Goal: Task Accomplishment & Management: Manage account settings

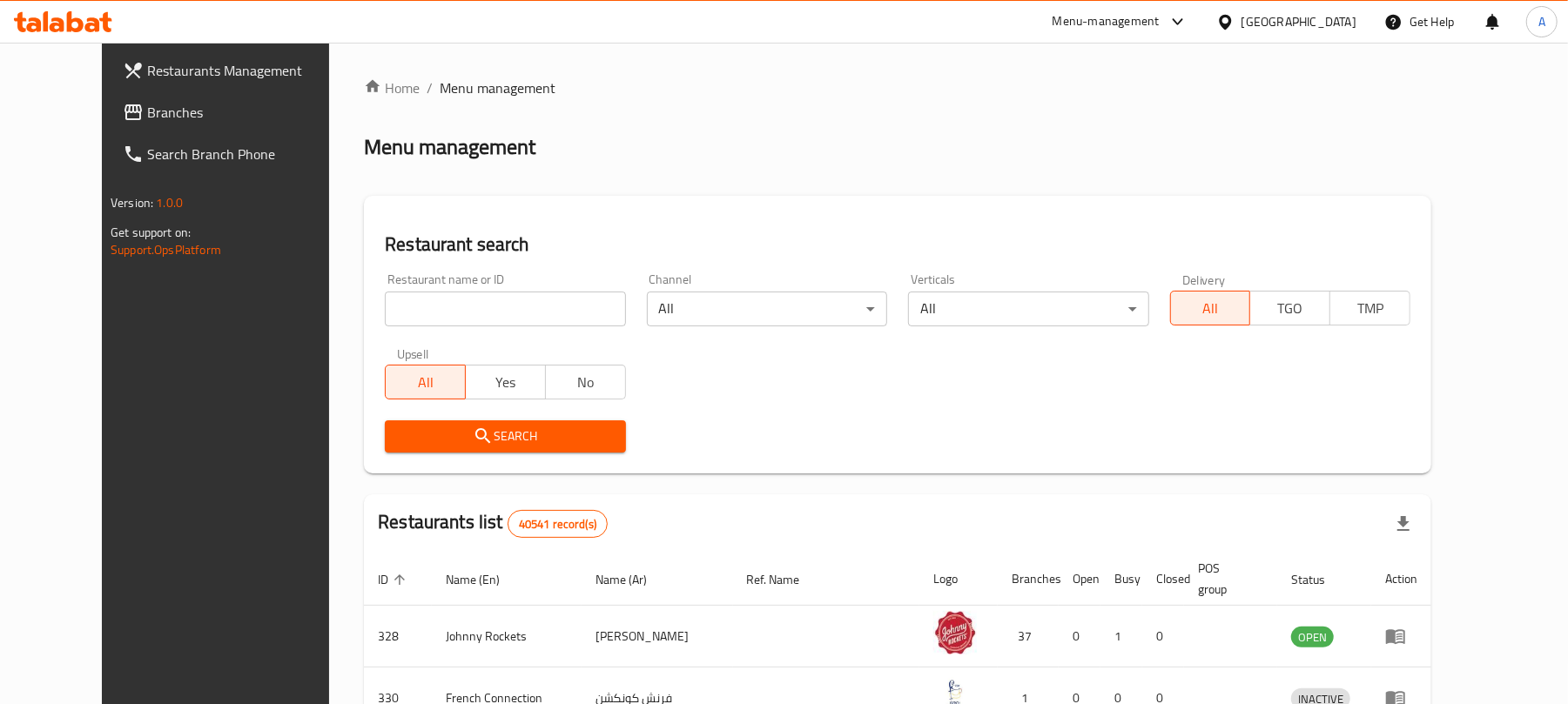
click at [19, 5] on div at bounding box center [63, 22] width 126 height 35
click at [40, 16] on icon at bounding box center [63, 22] width 99 height 21
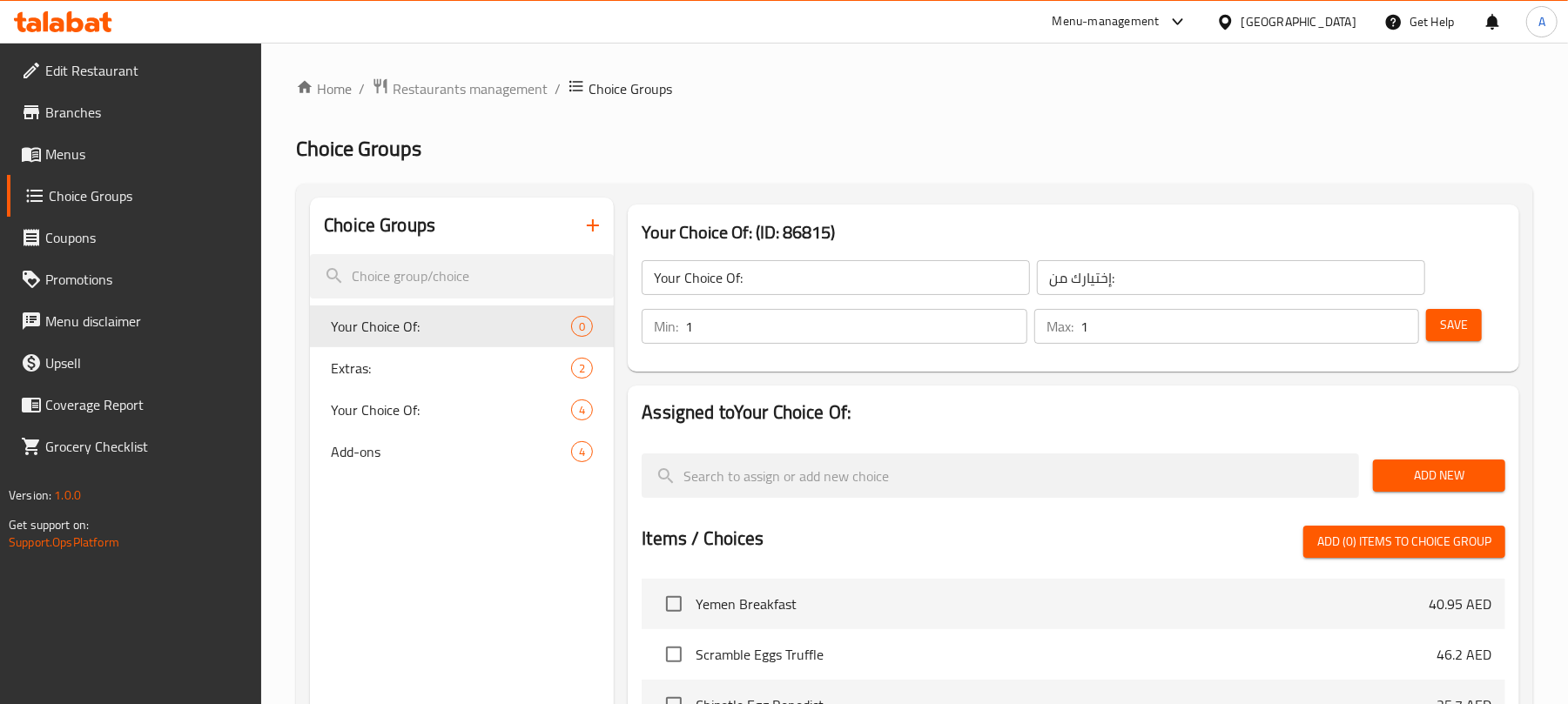
click at [103, 18] on icon at bounding box center [104, 22] width 12 height 20
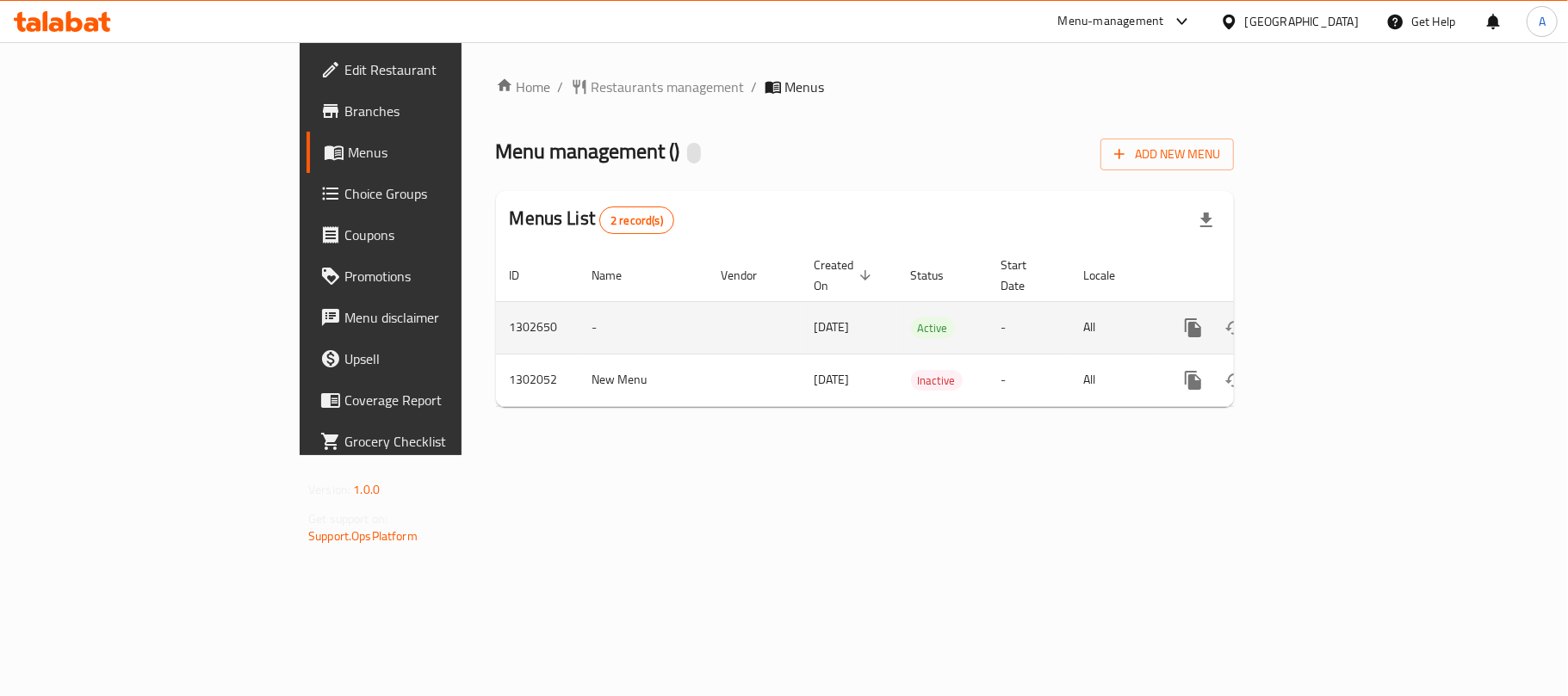
click at [1338, 307] on link "enhanced table" at bounding box center [1317, 328] width 41 height 41
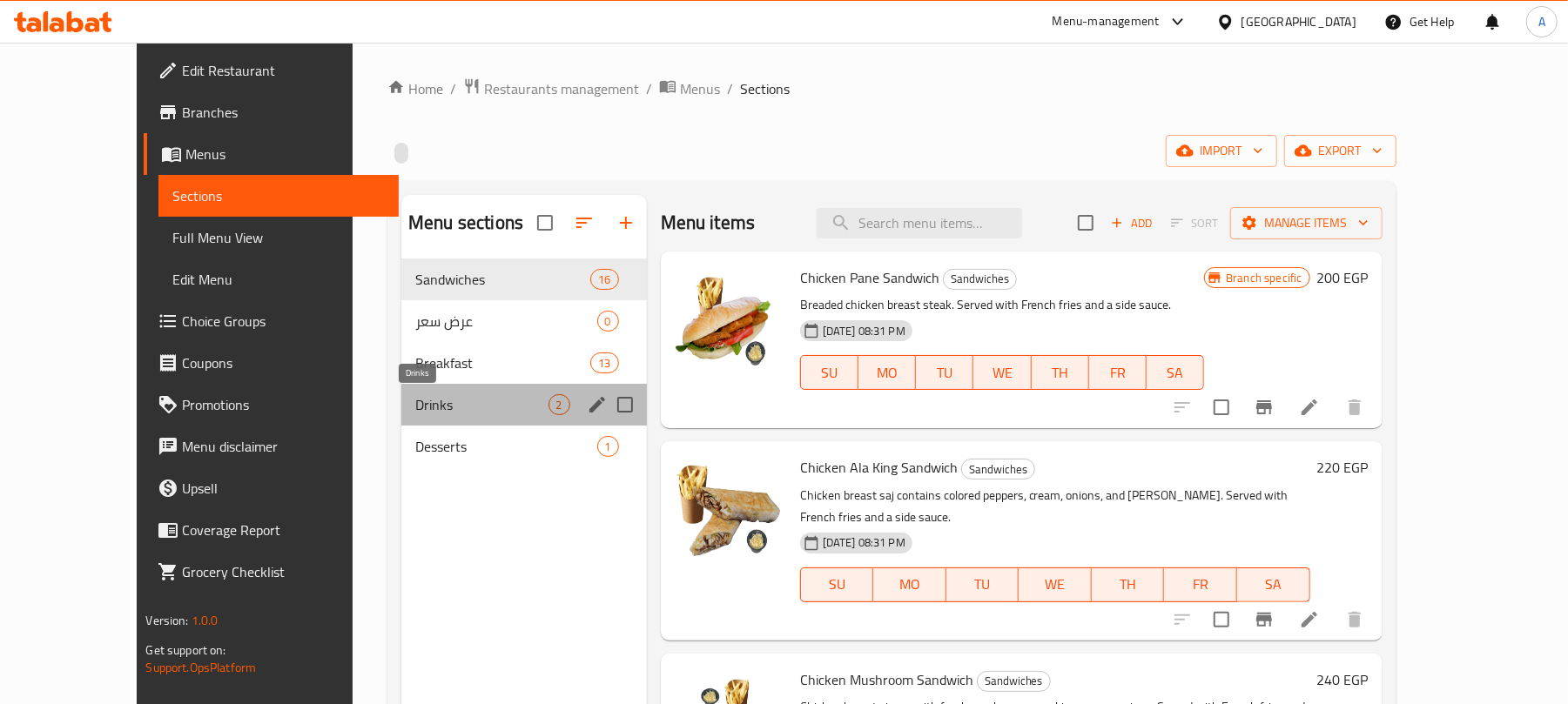
click at [415, 408] on span "Drinks" at bounding box center [481, 405] width 133 height 21
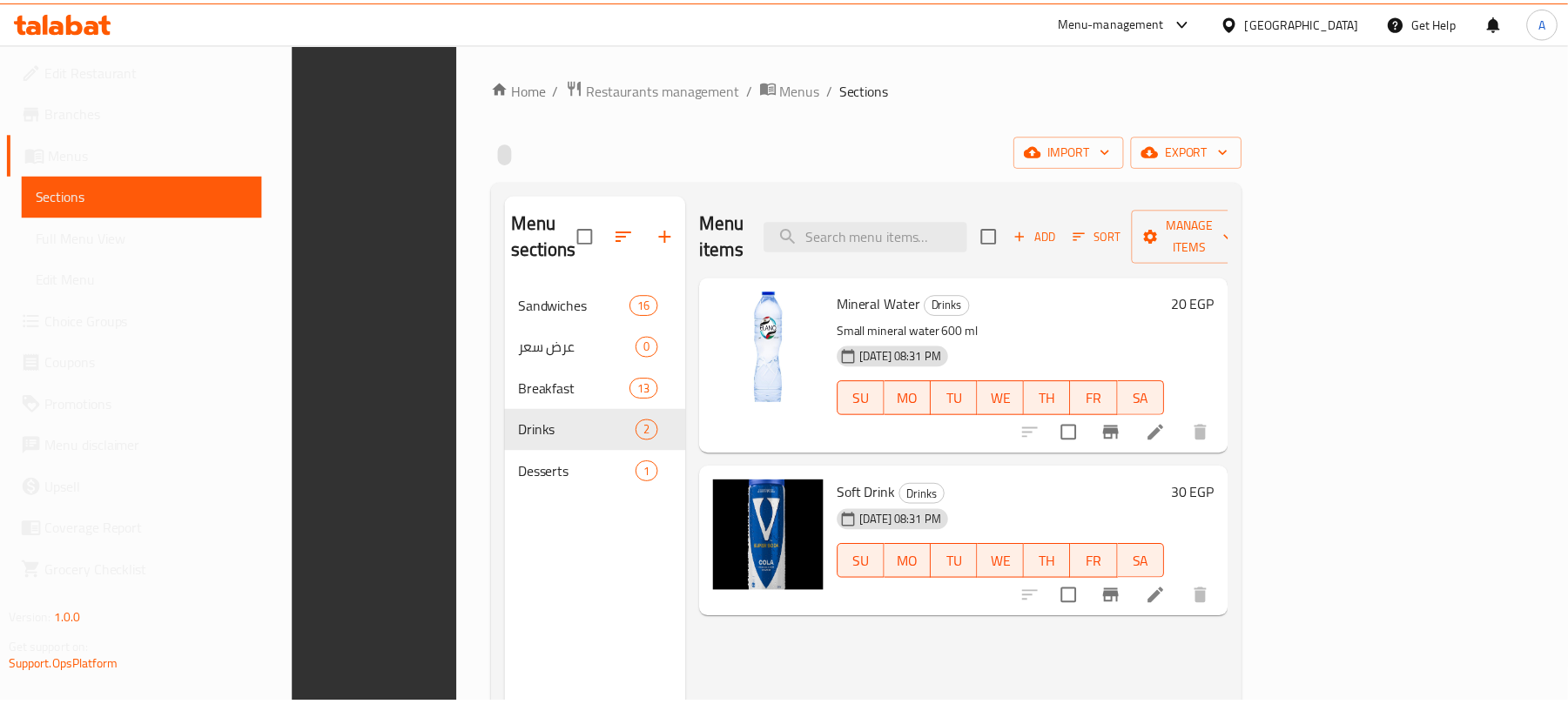
scroll to position [245, 0]
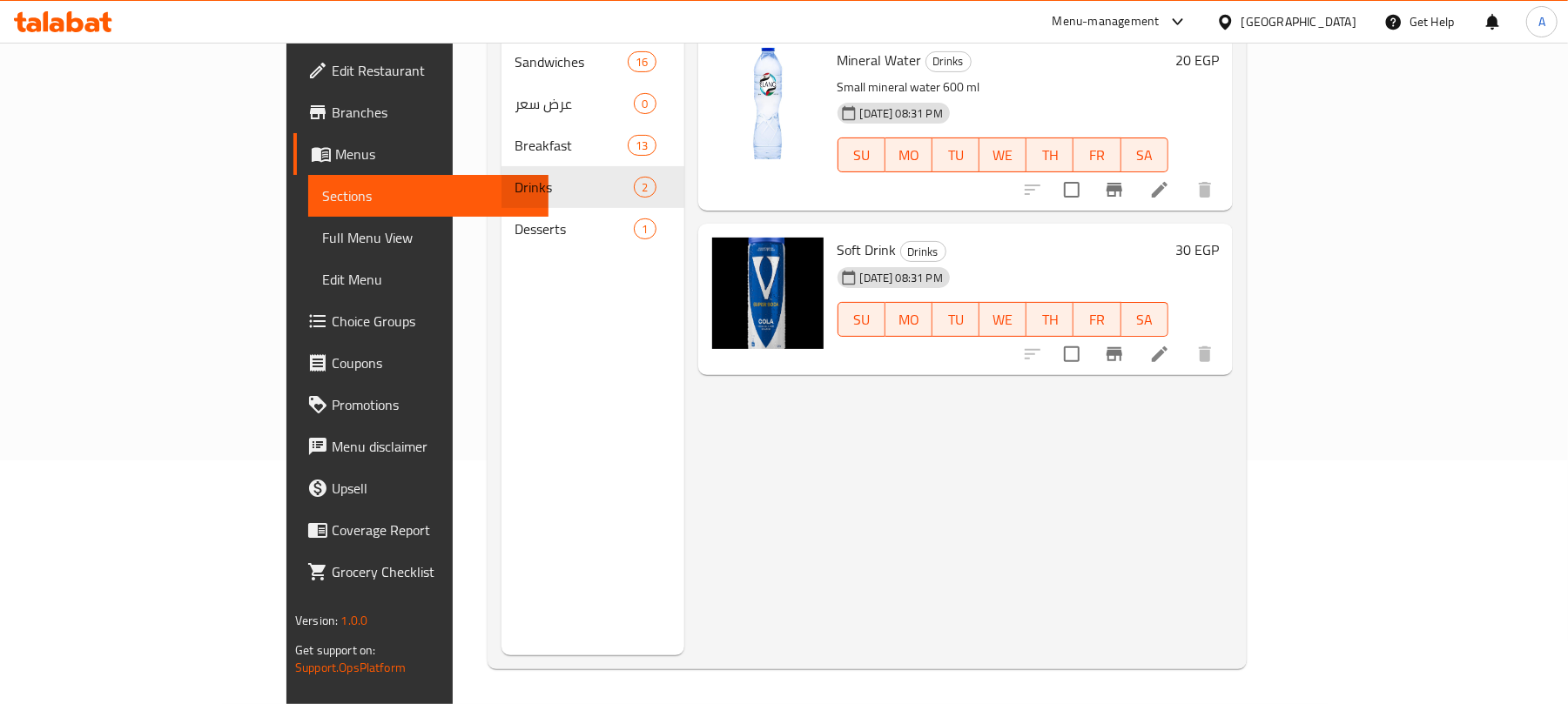
click at [88, 18] on icon at bounding box center [93, 25] width 15 height 15
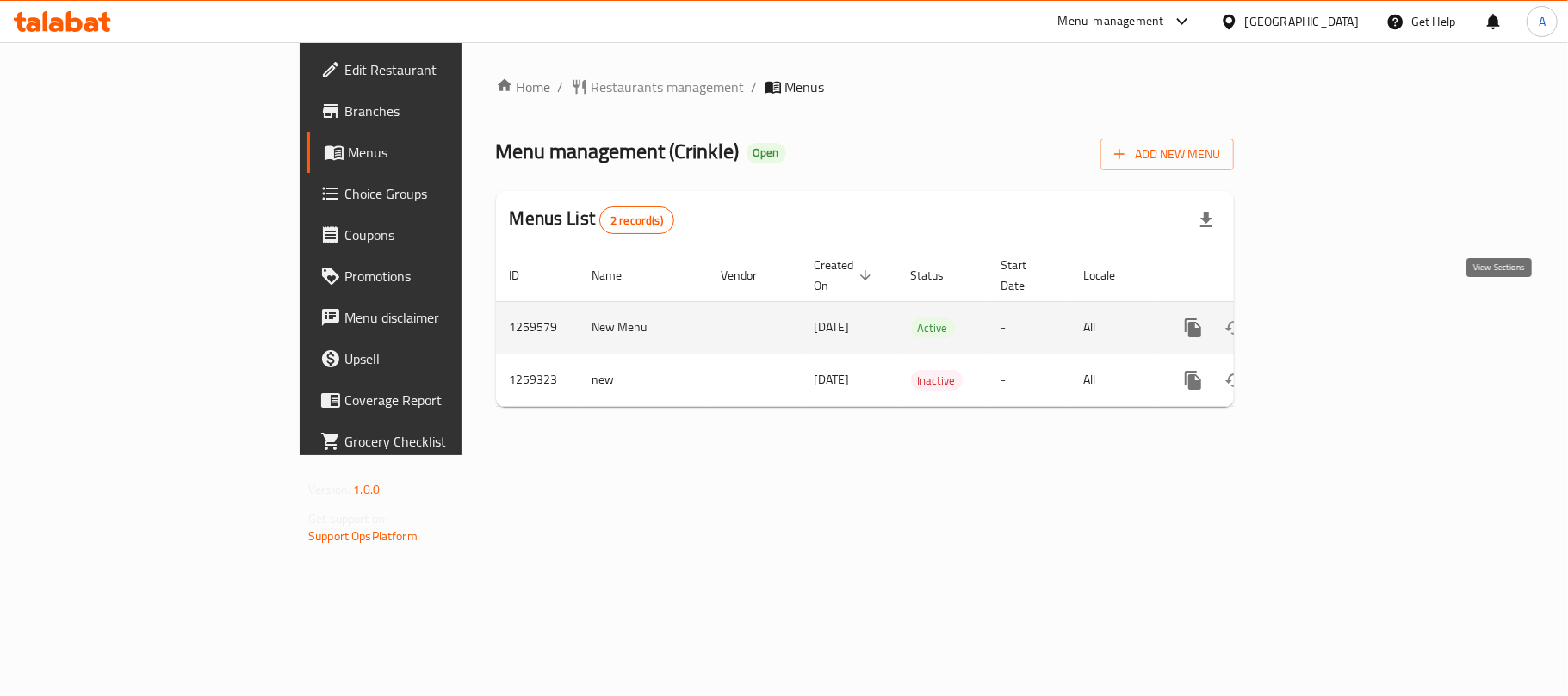
click at [1338, 307] on link "enhanced table" at bounding box center [1317, 328] width 41 height 41
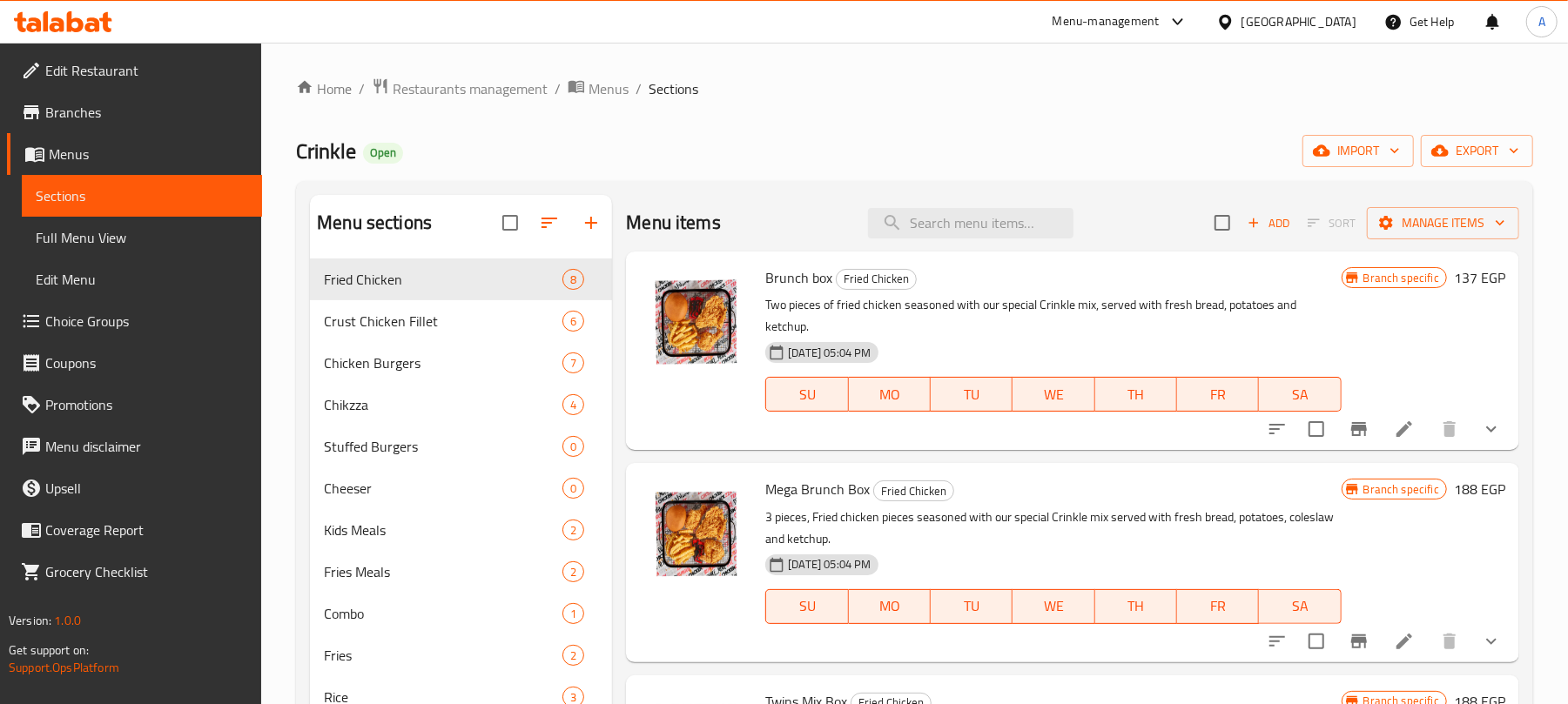
click at [64, 10] on div at bounding box center [63, 22] width 126 height 35
click at [72, 24] on icon at bounding box center [63, 22] width 99 height 21
